Goal: Navigation & Orientation: Understand site structure

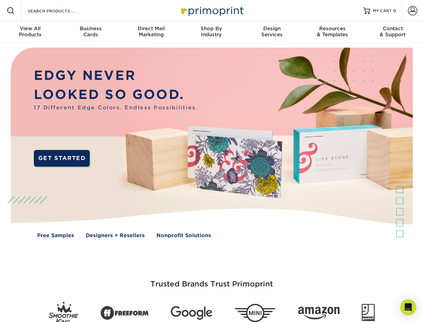
click at [211, 161] on img at bounding box center [211, 147] width 419 height 209
click at [11, 11] on span at bounding box center [11, 11] width 8 height 8
click at [413, 11] on span at bounding box center [412, 10] width 9 height 9
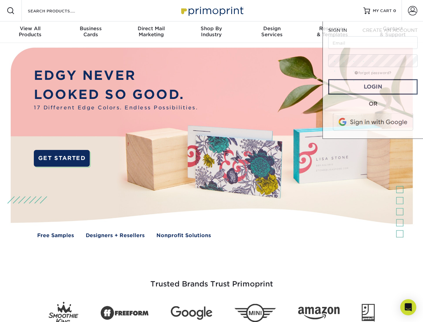
click at [30, 32] on div "View All Products" at bounding box center [30, 31] width 60 height 12
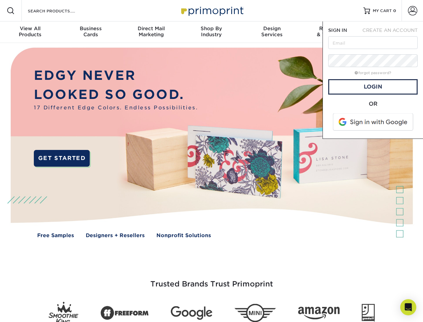
click at [90, 32] on div "Business Cards" at bounding box center [90, 31] width 60 height 12
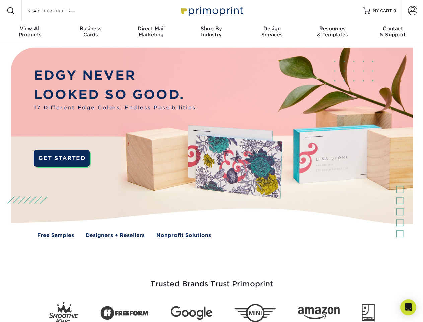
click at [151, 32] on div "Direct Mail Marketing" at bounding box center [151, 31] width 60 height 12
click at [211, 32] on div "Shop By Industry" at bounding box center [211, 31] width 60 height 12
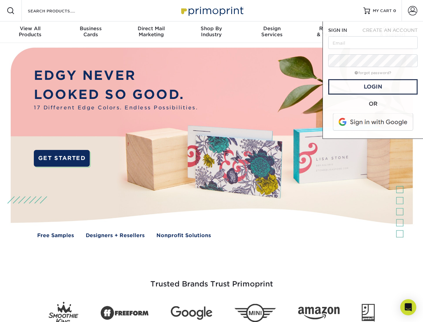
click at [272, 32] on div "Design Services" at bounding box center [272, 31] width 60 height 12
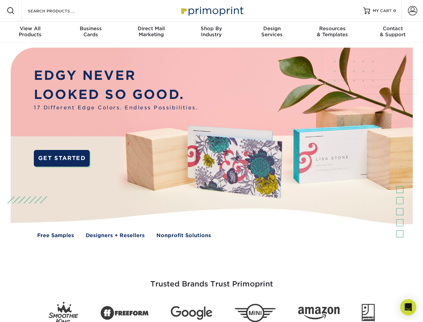
click at [332, 32] on span "SIGN IN" at bounding box center [337, 29] width 19 height 5
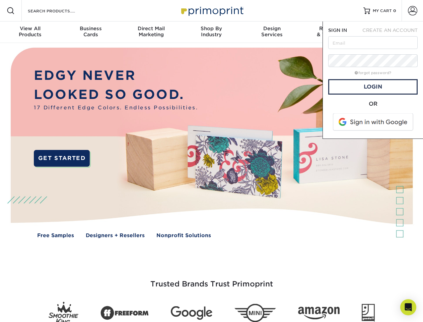
click at [393, 32] on div "Contact & Support" at bounding box center [393, 31] width 60 height 12
